Goal: Information Seeking & Learning: Learn about a topic

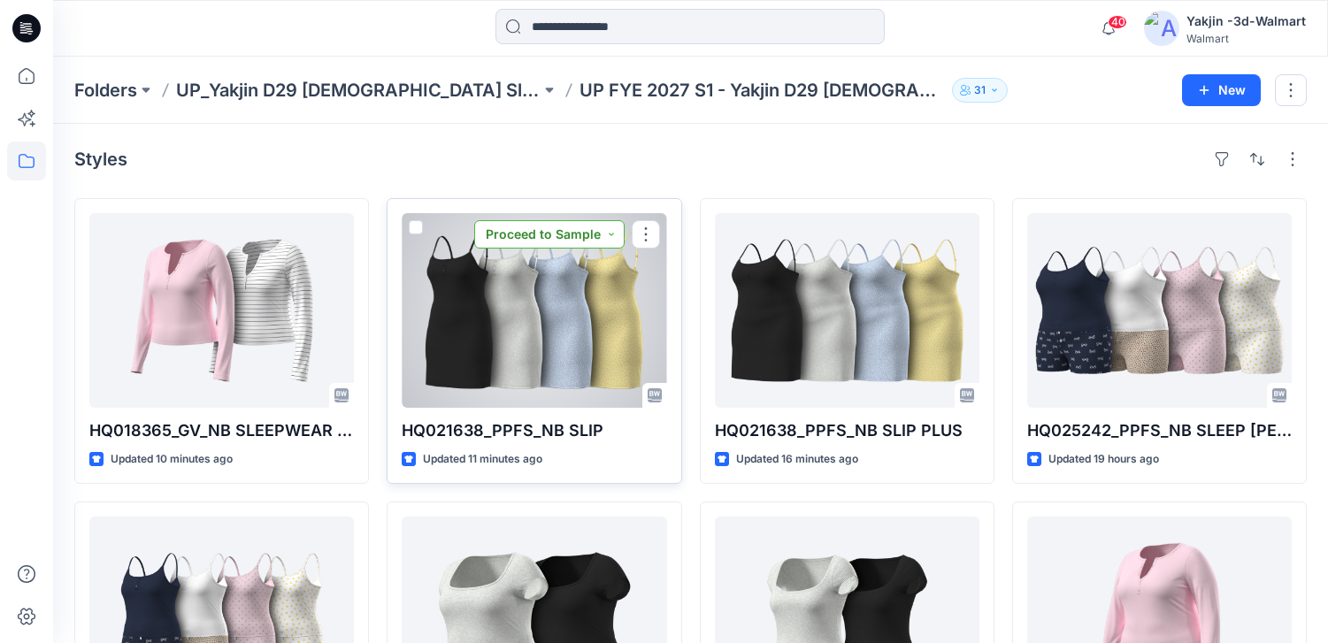
click at [608, 230] on button "Proceed to Sample" at bounding box center [549, 234] width 150 height 28
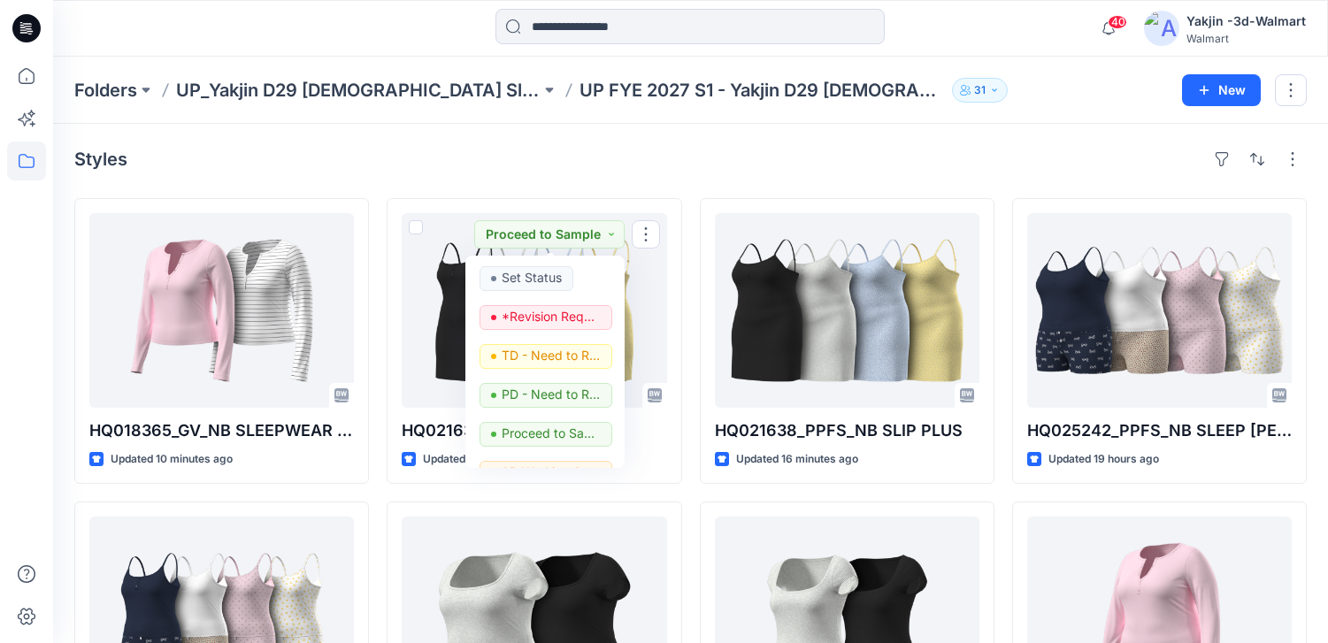
click at [692, 149] on div "Styles" at bounding box center [690, 159] width 1232 height 28
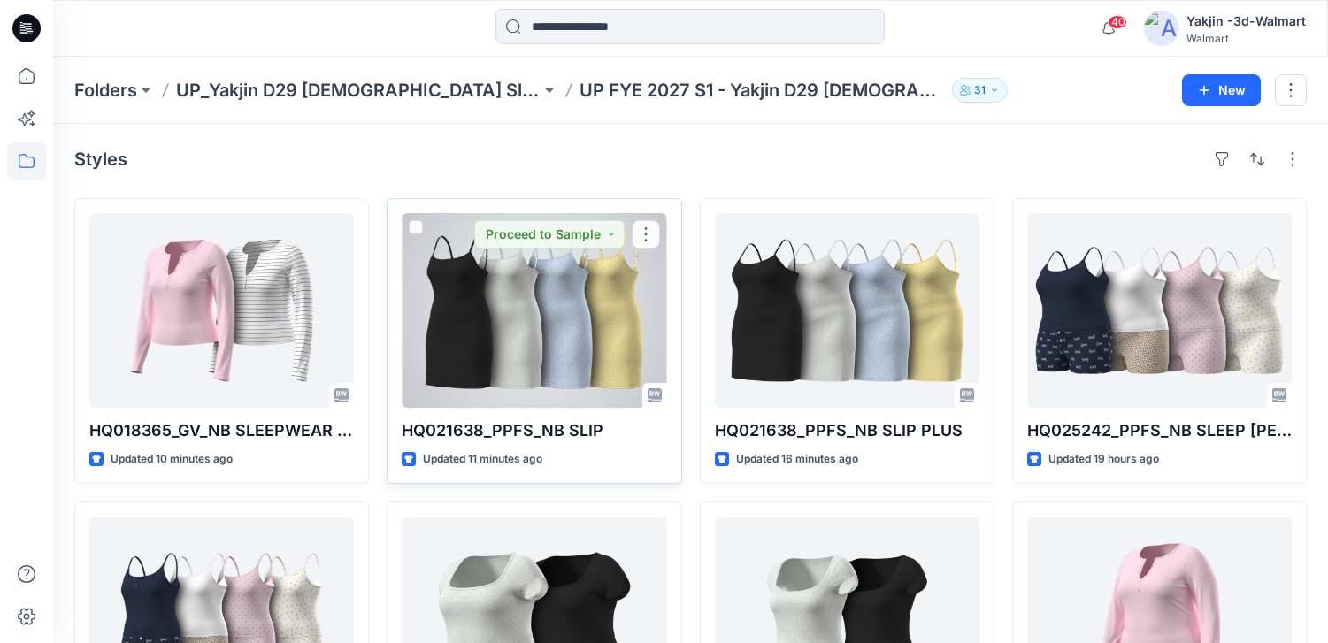
click at [561, 351] on div at bounding box center [534, 310] width 265 height 195
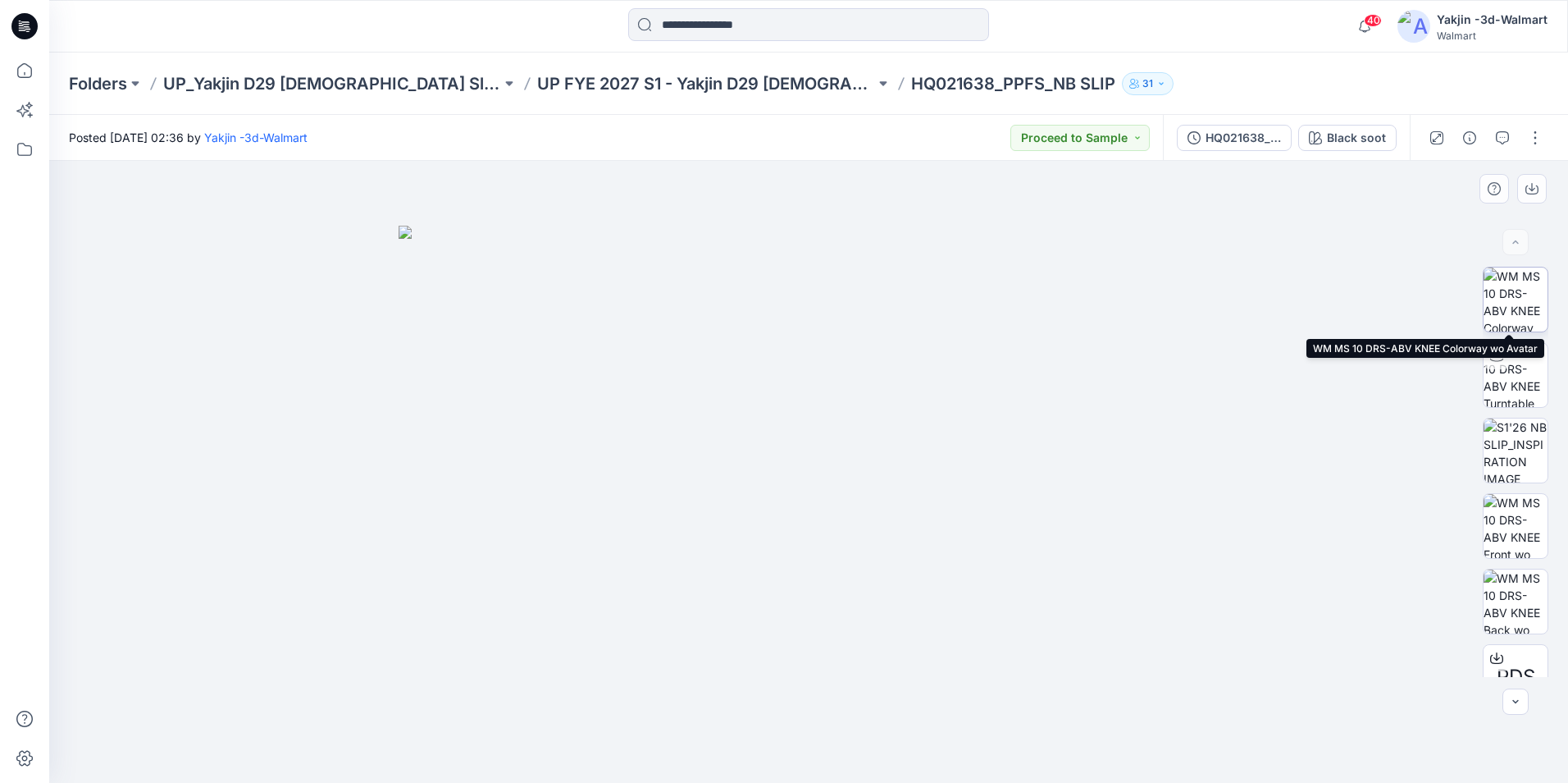
click at [1243, 307] on img at bounding box center [1515, 299] width 64 height 64
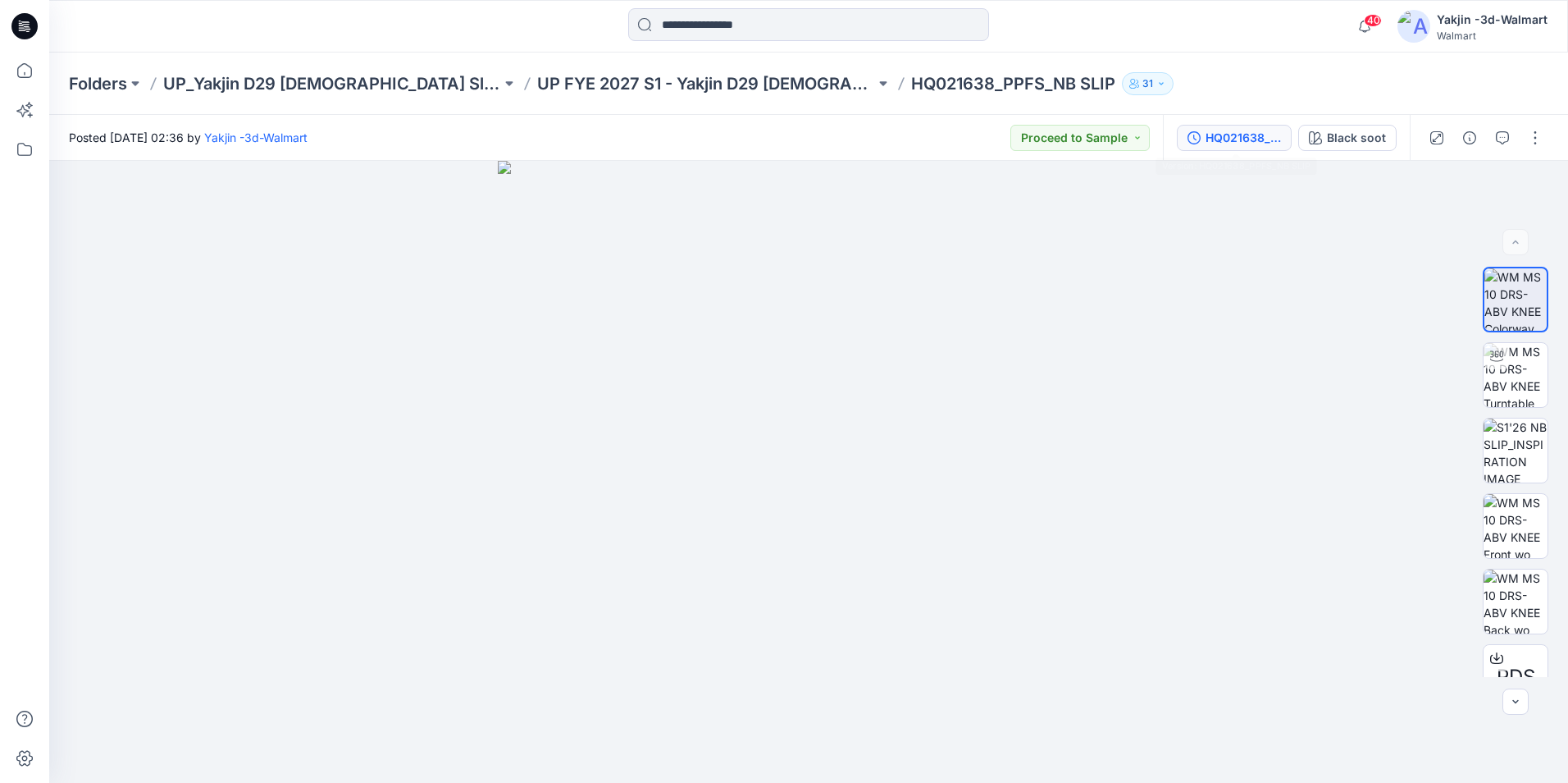
click at [1243, 133] on div "HQ021638_PPFS_NB SLIP" at bounding box center [1243, 137] width 75 height 18
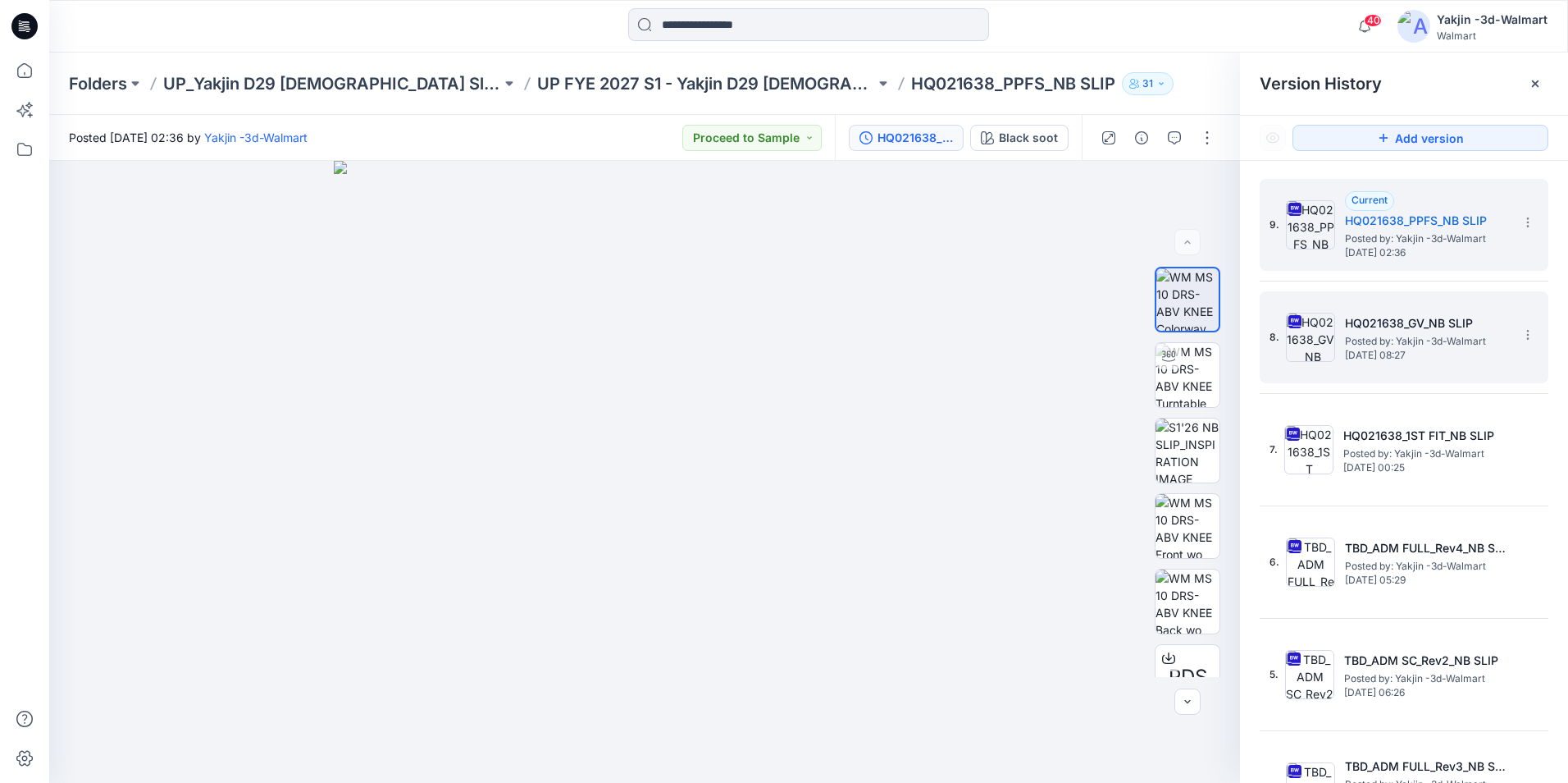
click at [1243, 341] on span "Posted by: Yakjin -3d-Walmart" at bounding box center [1427, 341] width 164 height 17
click at [1243, 247] on span "[DATE] 02:36" at bounding box center [1427, 252] width 164 height 11
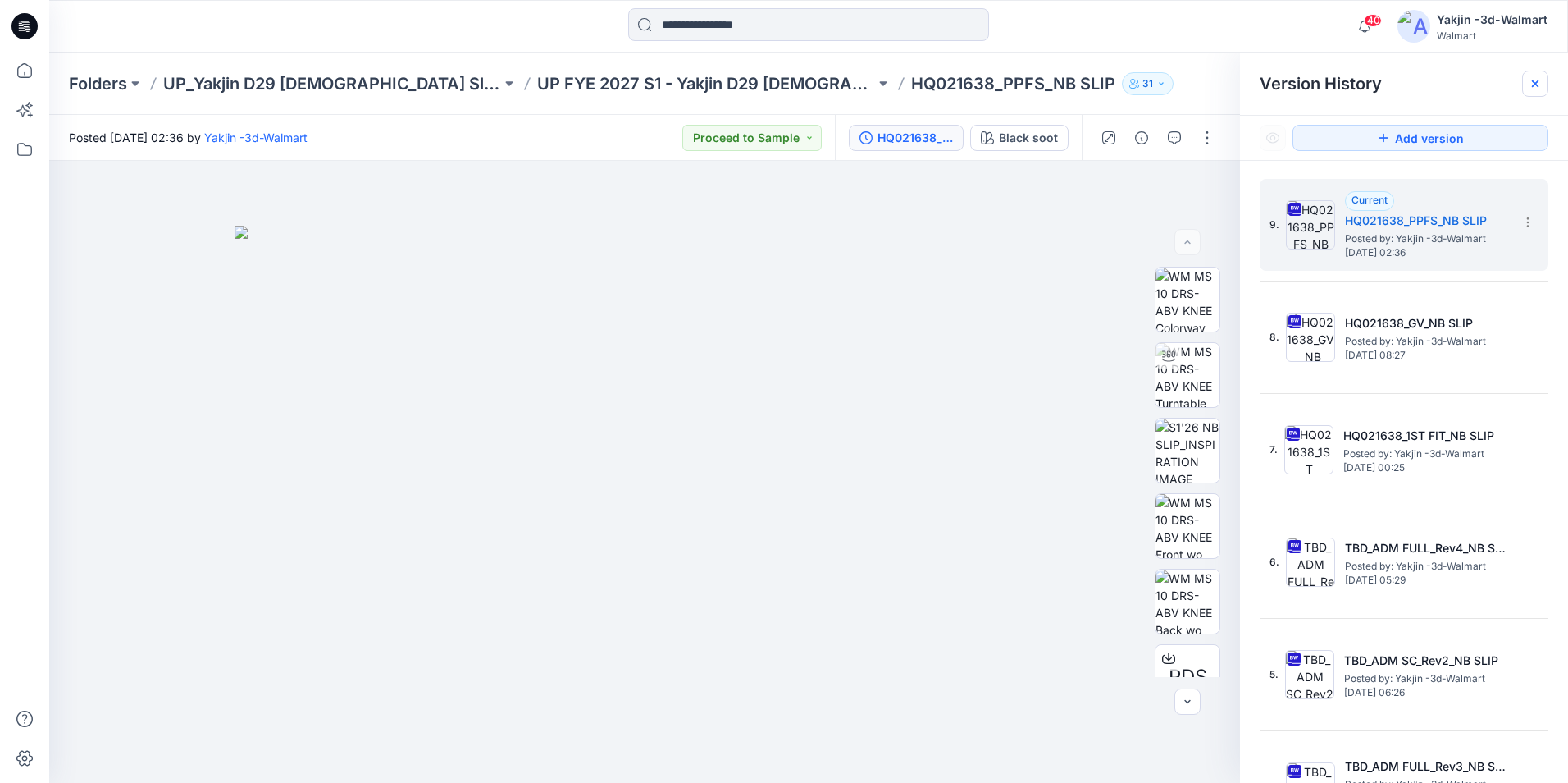
click at [1243, 85] on icon at bounding box center [1536, 83] width 13 height 13
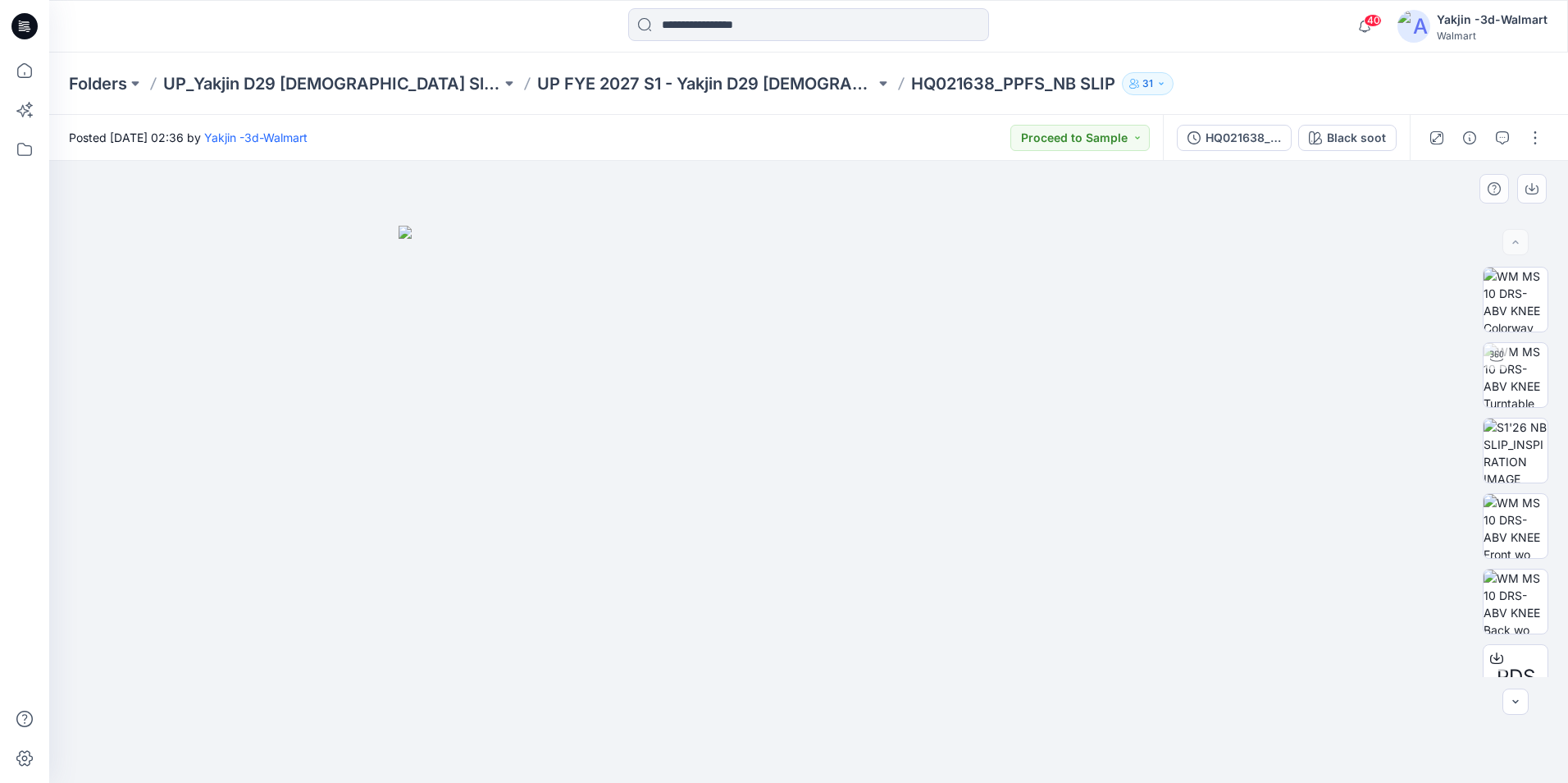
drag, startPoint x: 758, startPoint y: 428, endPoint x: 869, endPoint y: 430, distance: 111.0
click at [869, 430] on img at bounding box center [809, 504] width 821 height 558
drag, startPoint x: 749, startPoint y: 467, endPoint x: 883, endPoint y: 494, distance: 136.7
click at [1243, 302] on img at bounding box center [1515, 299] width 64 height 64
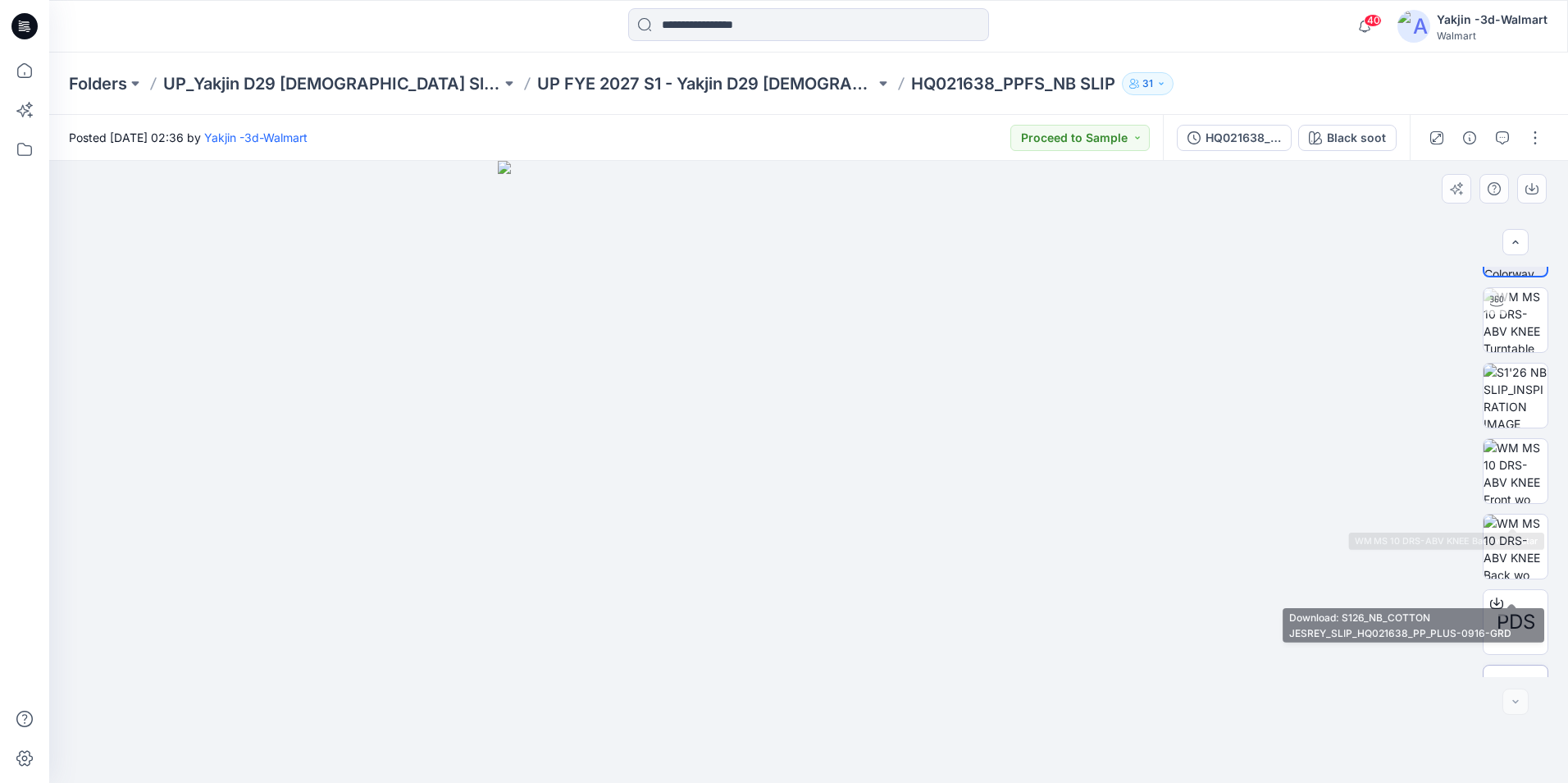
scroll to position [109, 0]
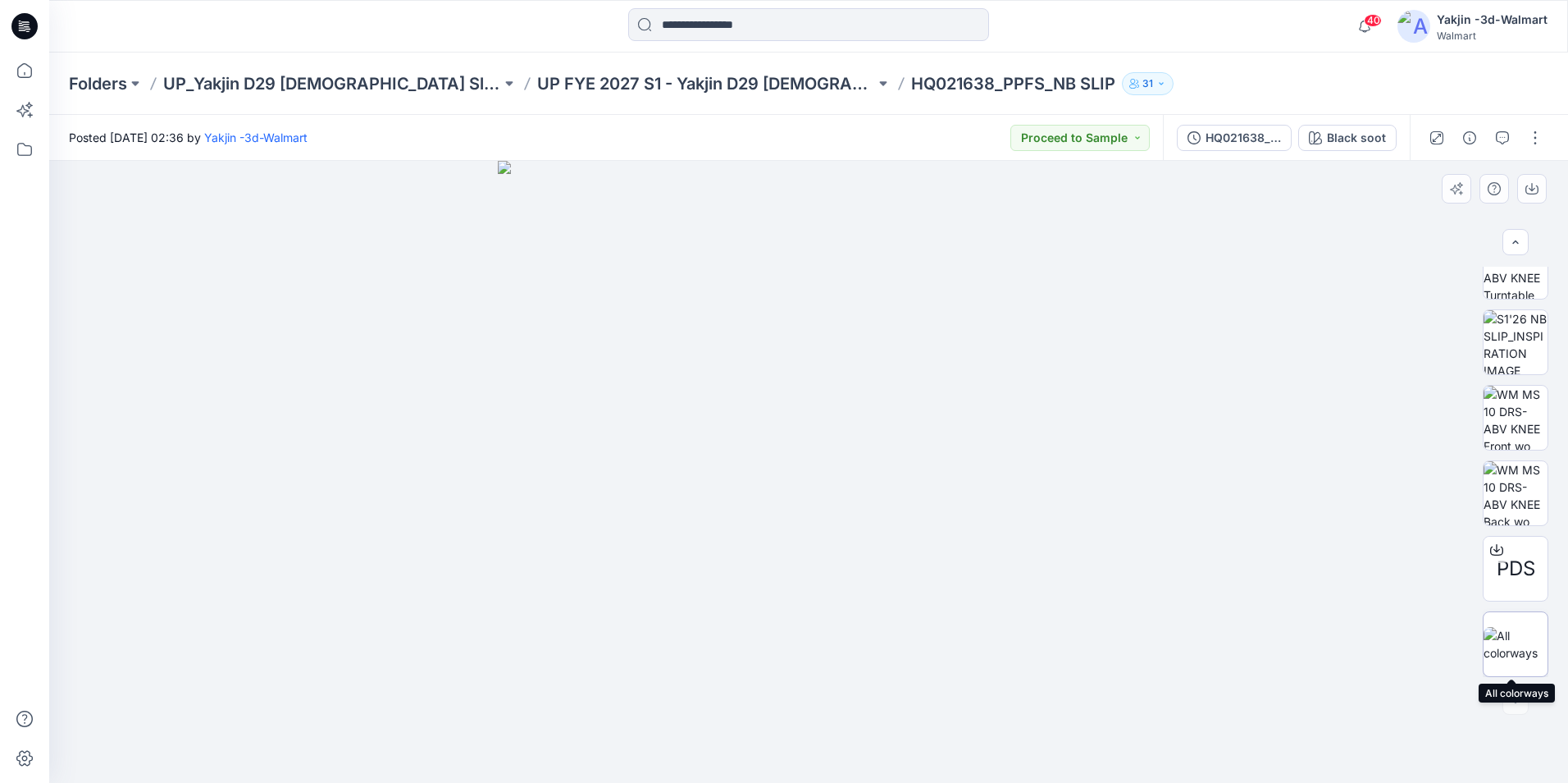
click at [1243, 596] on img at bounding box center [1515, 644] width 64 height 34
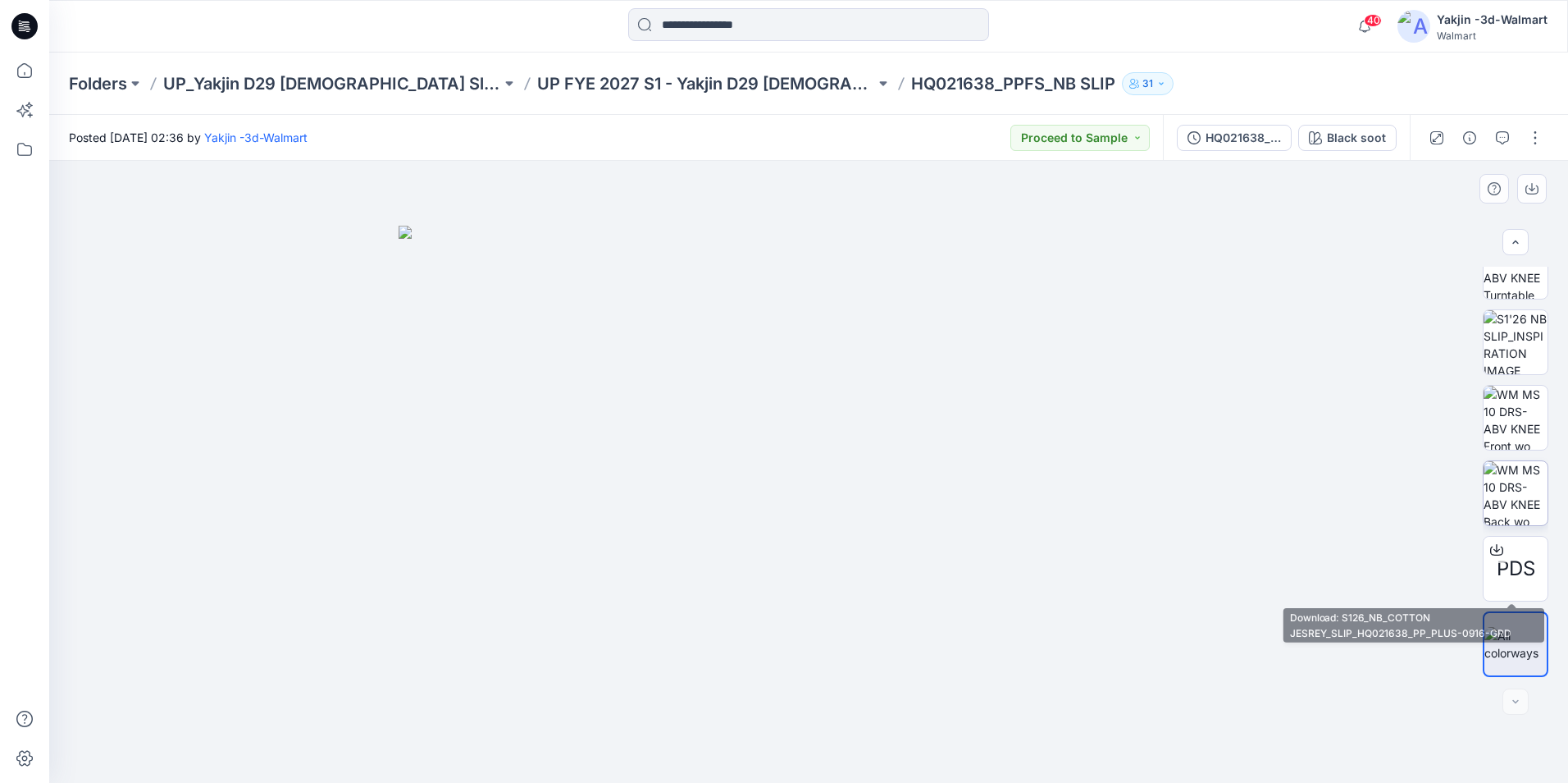
click at [1243, 494] on img at bounding box center [1515, 493] width 64 height 64
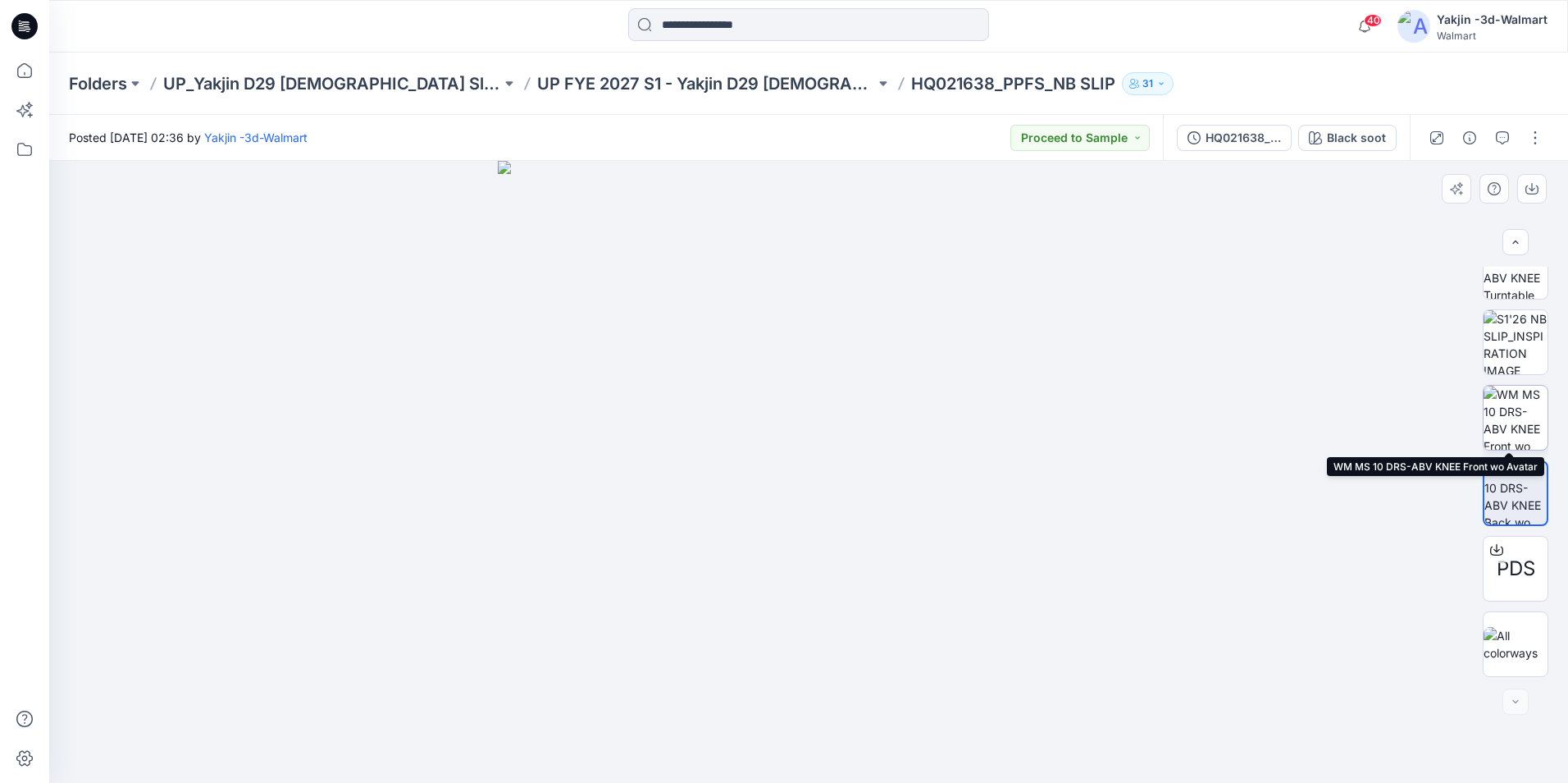
click at [1243, 430] on img at bounding box center [1515, 417] width 64 height 64
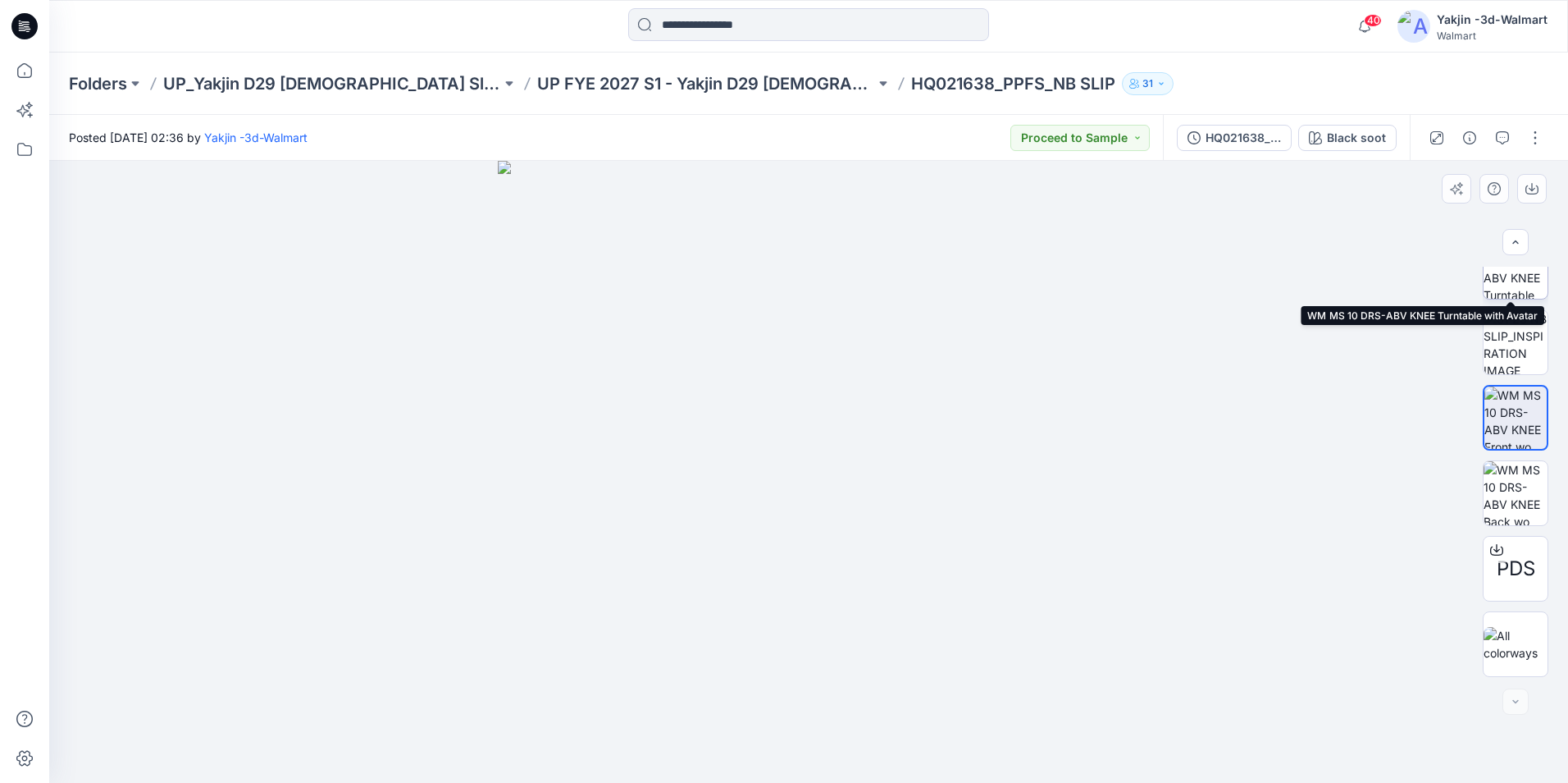
click at [1243, 281] on img at bounding box center [1515, 266] width 64 height 64
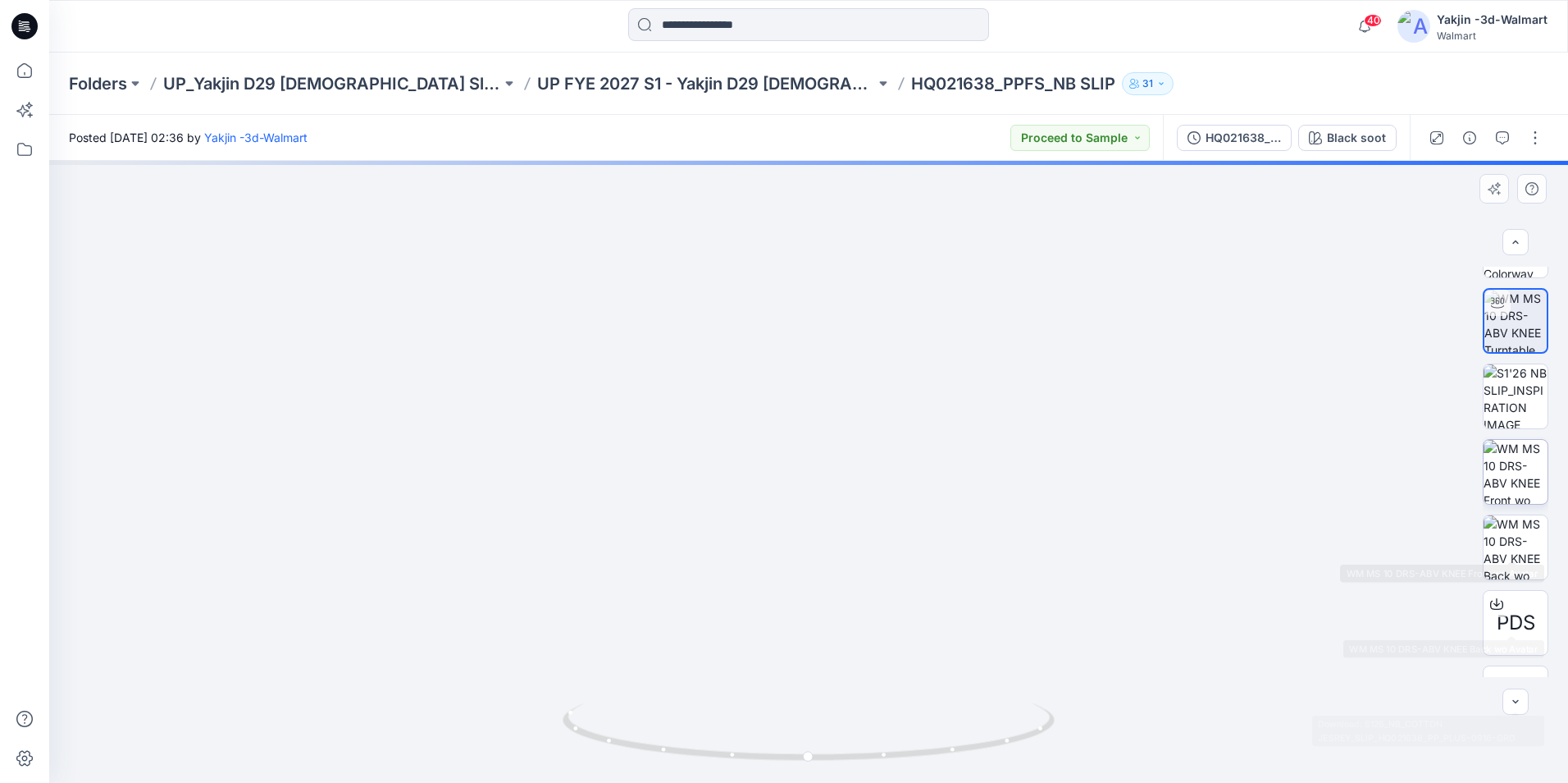
scroll to position [0, 0]
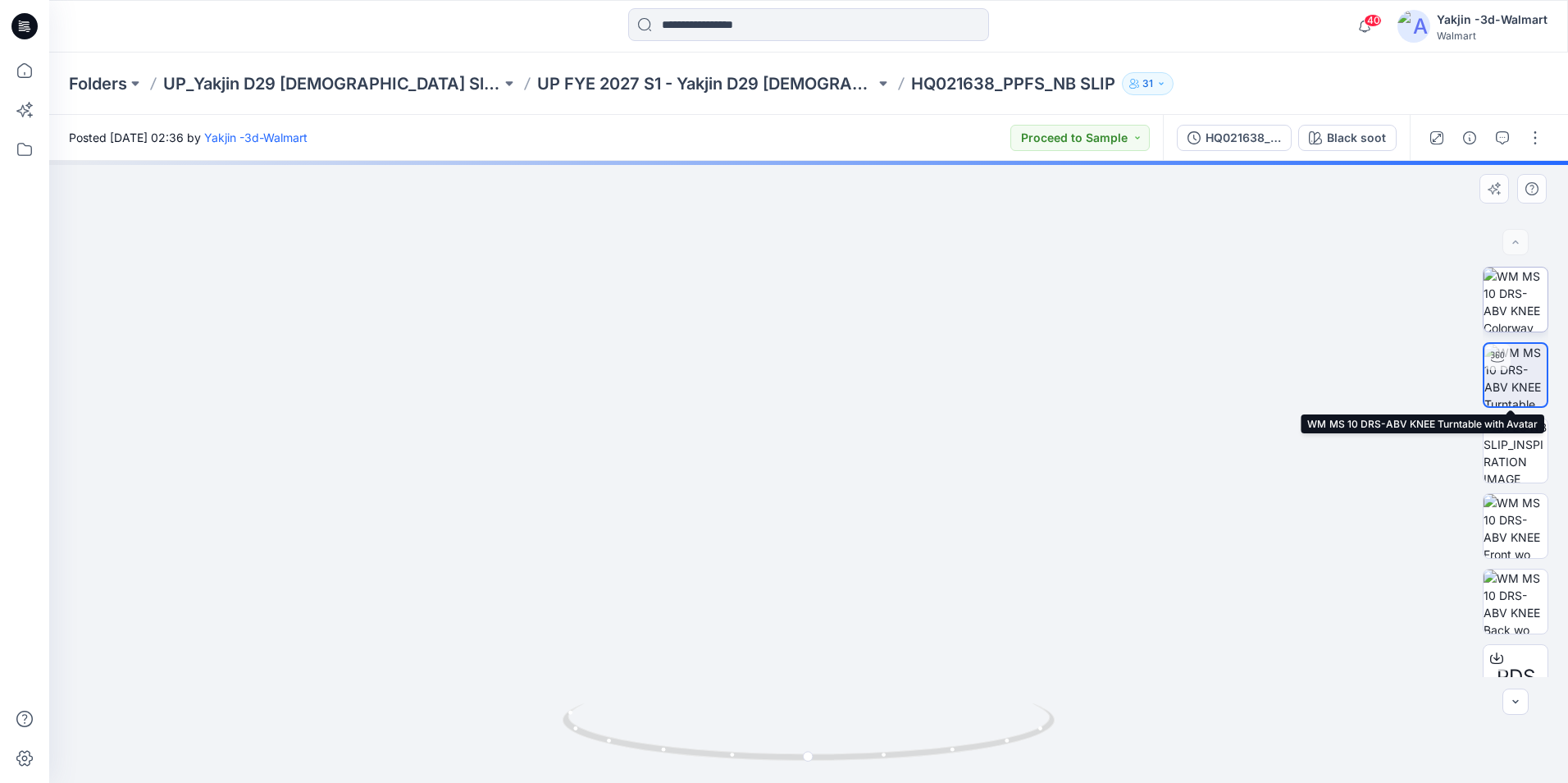
click at [1243, 304] on img at bounding box center [1515, 299] width 64 height 64
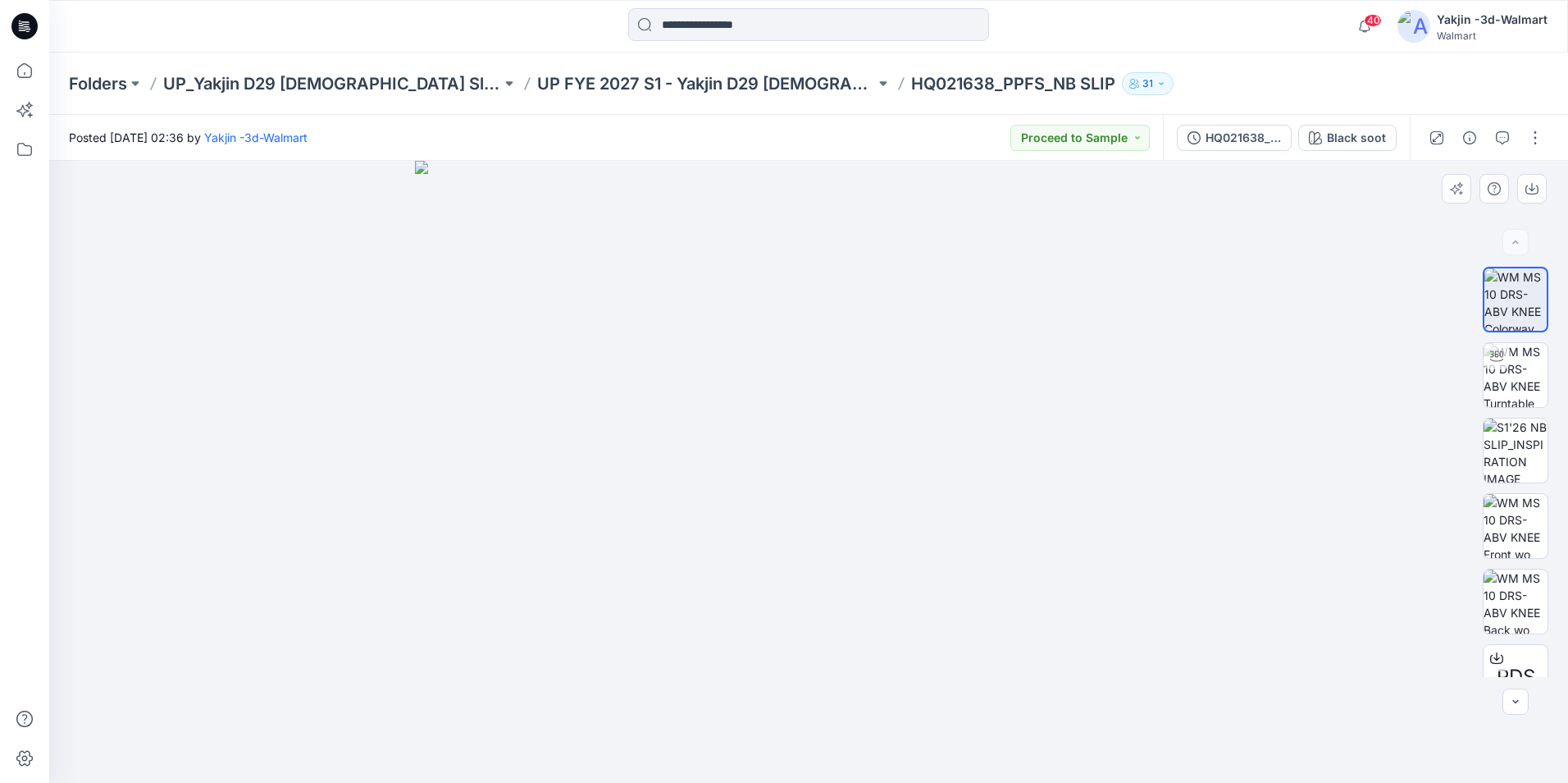
drag, startPoint x: 820, startPoint y: 405, endPoint x: 928, endPoint y: 452, distance: 117.8
click at [928, 452] on img at bounding box center [809, 471] width 787 height 623
click at [928, 402] on img at bounding box center [809, 471] width 787 height 623
drag, startPoint x: 981, startPoint y: 450, endPoint x: 975, endPoint y: 379, distance: 71.3
click at [975, 376] on img at bounding box center [809, 431] width 787 height 702
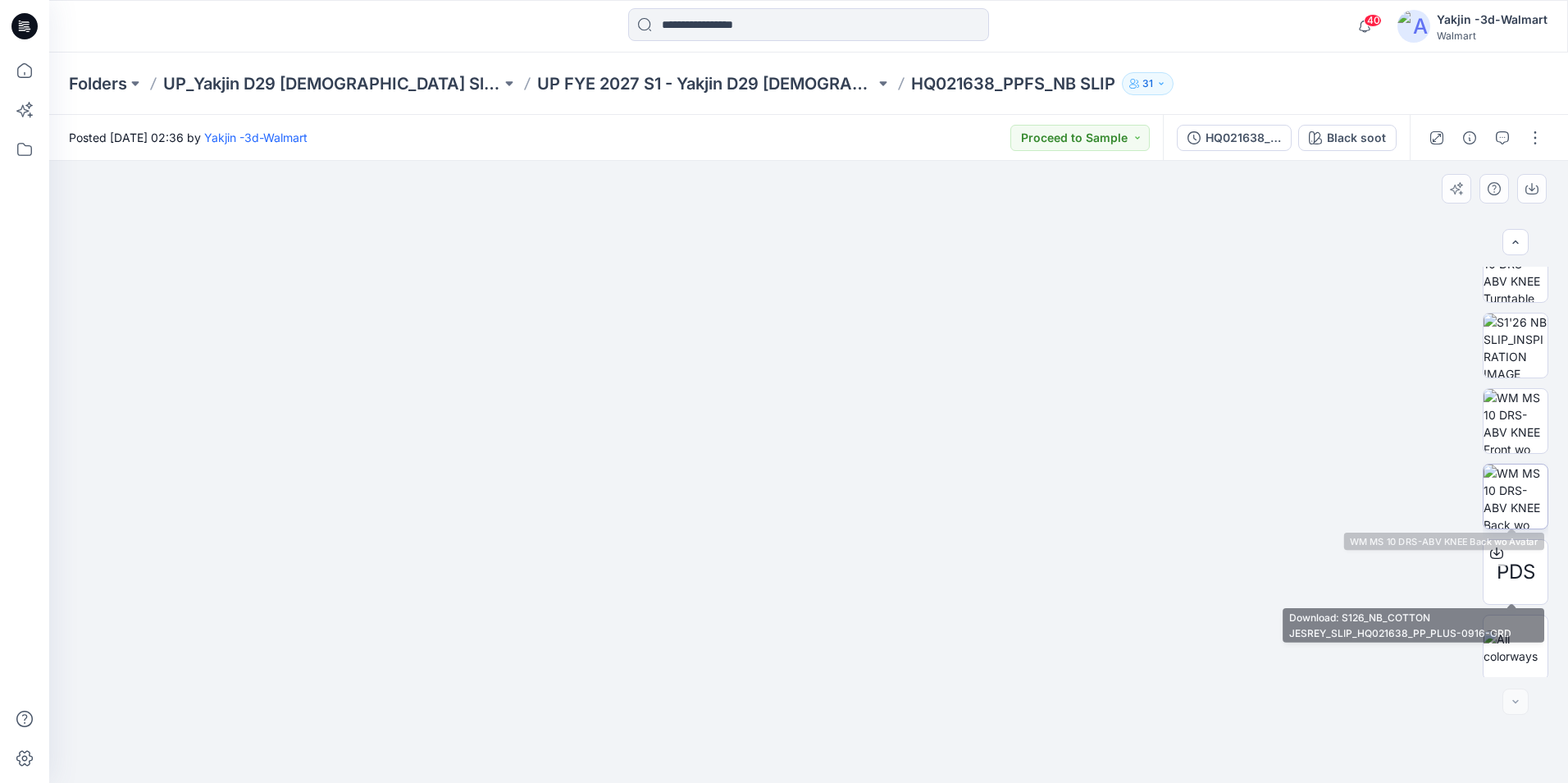
scroll to position [109, 0]
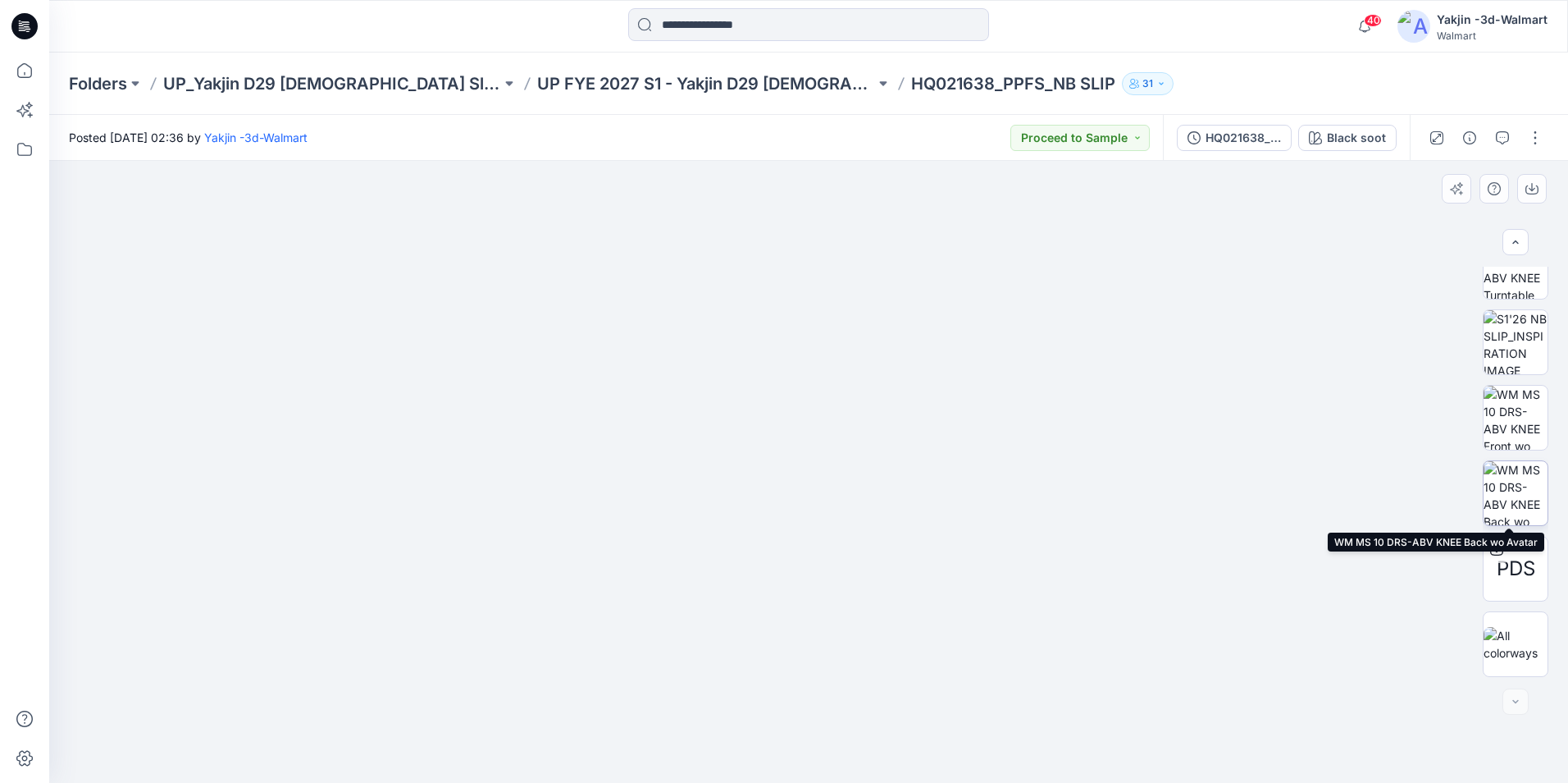
click at [1243, 505] on img at bounding box center [1515, 493] width 64 height 64
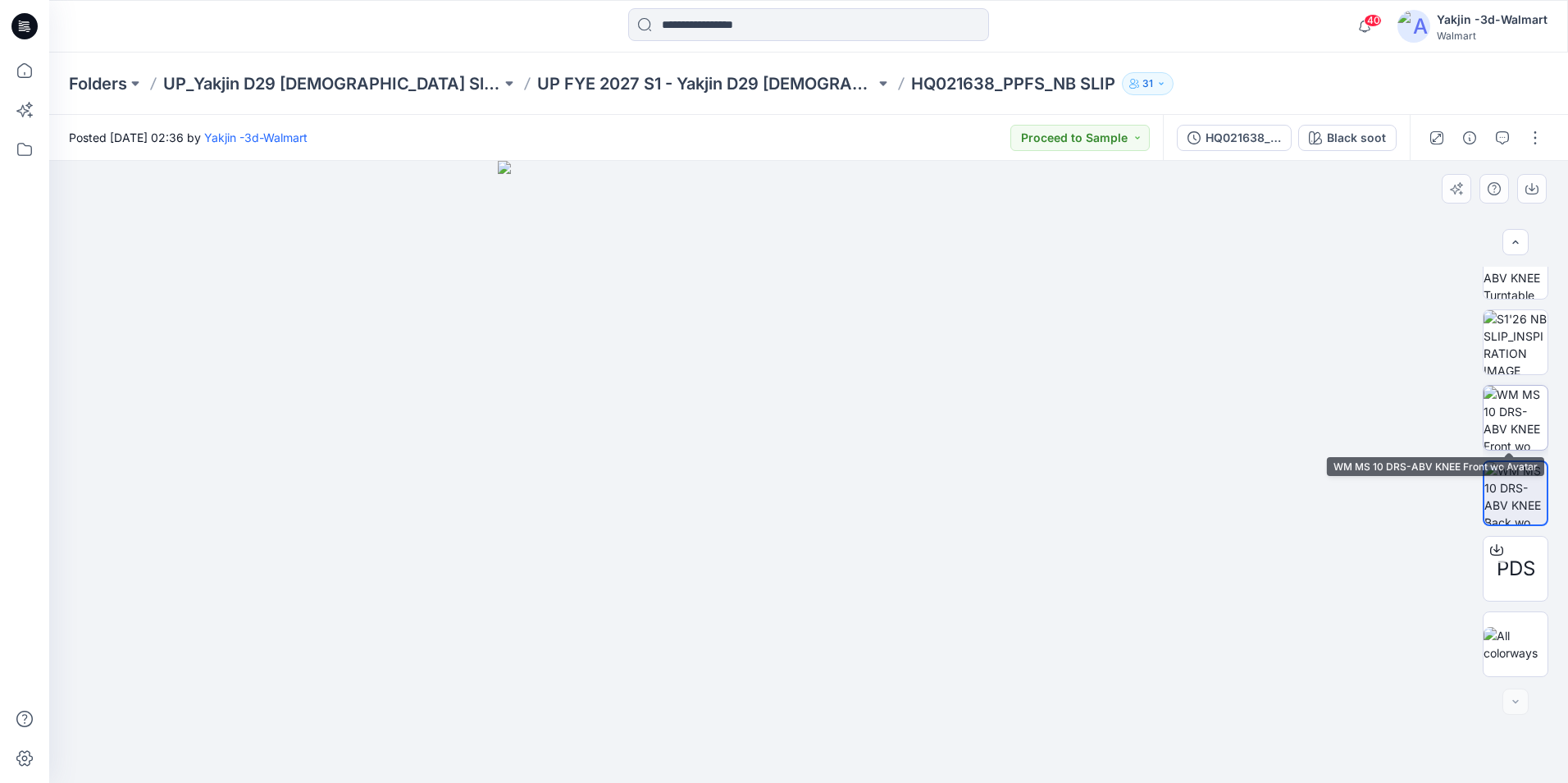
click at [1243, 435] on img at bounding box center [1515, 417] width 64 height 64
